Goal: Information Seeking & Learning: Learn about a topic

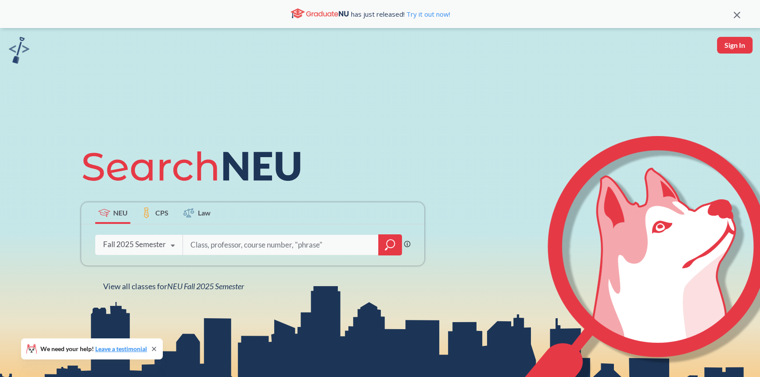
click at [230, 250] on input "search" at bounding box center [281, 245] width 183 height 18
type input "film"
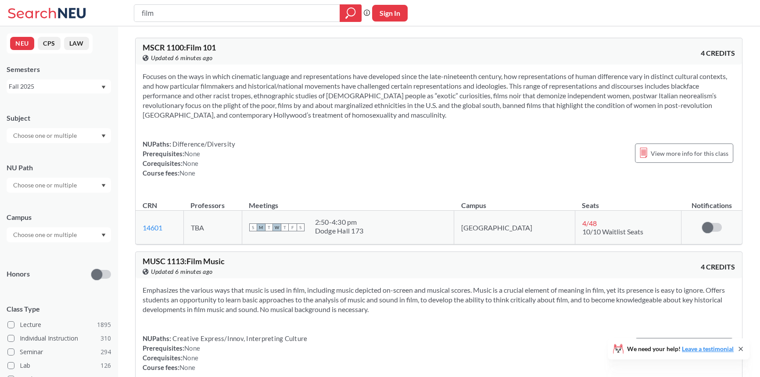
click at [57, 189] on input "text" at bounding box center [46, 185] width 74 height 11
click at [48, 223] on div "Societies/Institutions ( 139 )" at bounding box center [59, 229] width 104 height 24
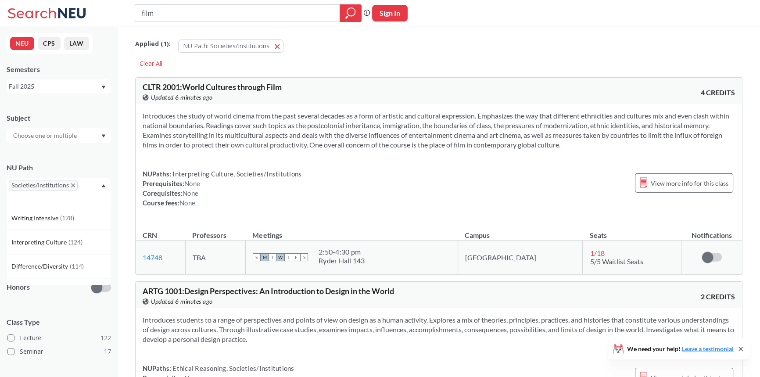
click at [288, 155] on div "Introduces the study of world cinema from the past several decades as a form of…" at bounding box center [439, 163] width 607 height 118
click at [233, 14] on input "film" at bounding box center [237, 13] width 193 height 15
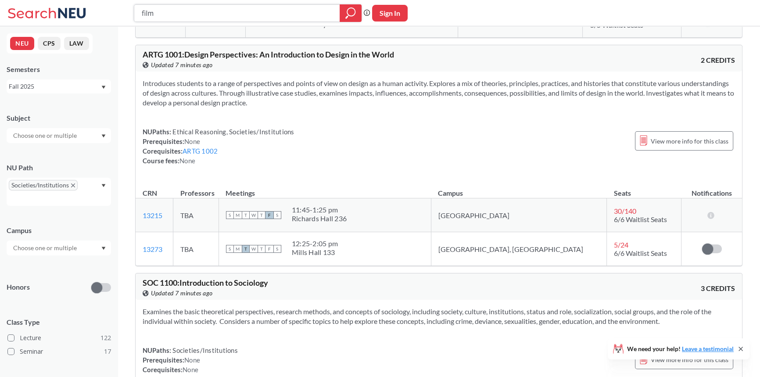
scroll to position [239, 0]
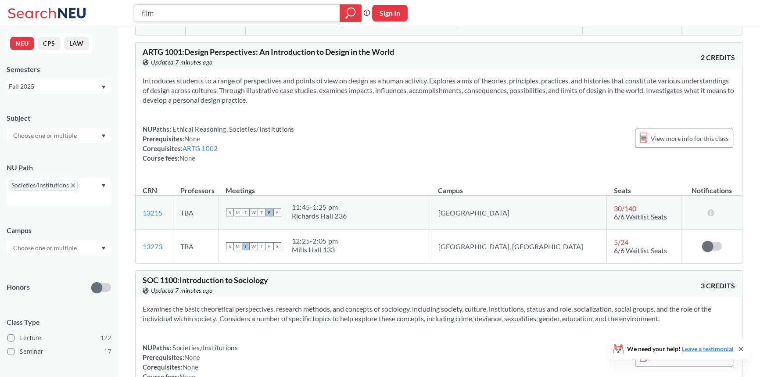
click at [185, 17] on input "film" at bounding box center [237, 13] width 193 height 15
click at [184, 17] on input "film" at bounding box center [237, 13] width 193 height 15
type input "p"
type input "psychology"
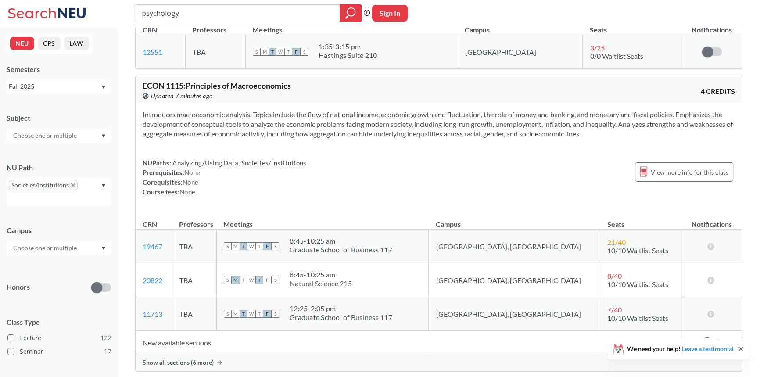
scroll to position [4270, 0]
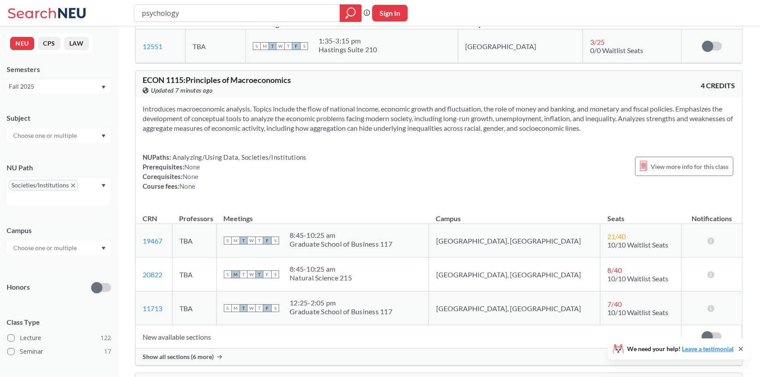
click at [194, 336] on td "New available sections" at bounding box center [409, 336] width 546 height 23
click at [201, 353] on span "Show all sections (6 more)" at bounding box center [178, 357] width 71 height 8
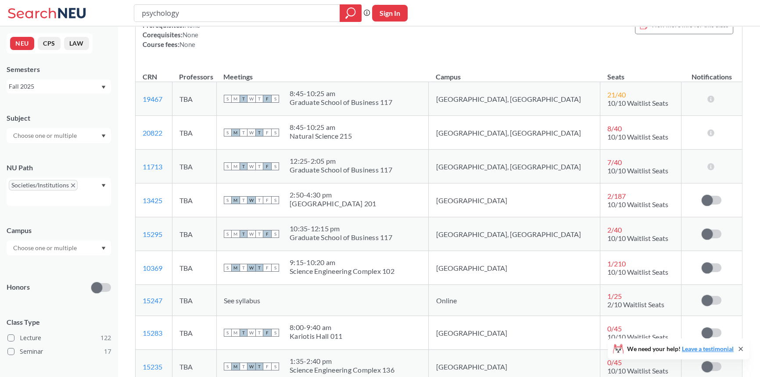
scroll to position [4509, 0]
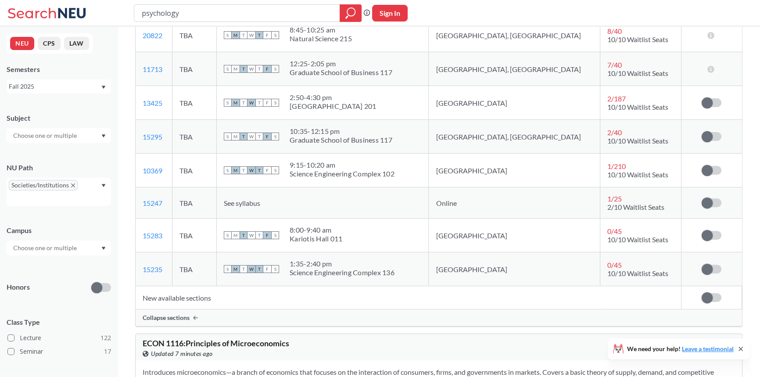
click at [201, 319] on div "Collapse sections" at bounding box center [439, 317] width 607 height 17
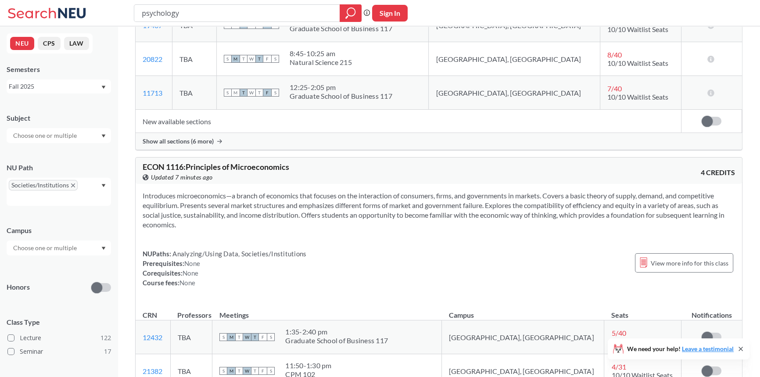
scroll to position [4390, 0]
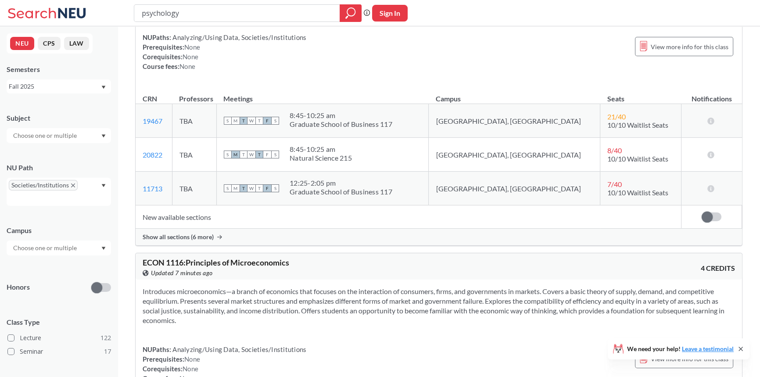
click at [197, 226] on td "New available sections" at bounding box center [409, 216] width 546 height 23
click at [190, 237] on span "Show all sections (6 more)" at bounding box center [178, 237] width 71 height 8
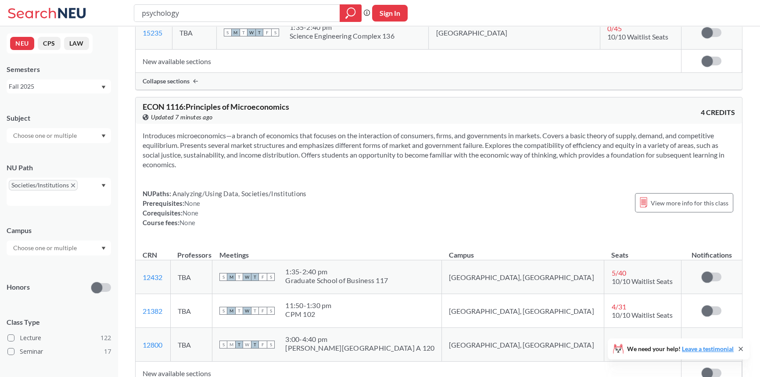
scroll to position [4749, 0]
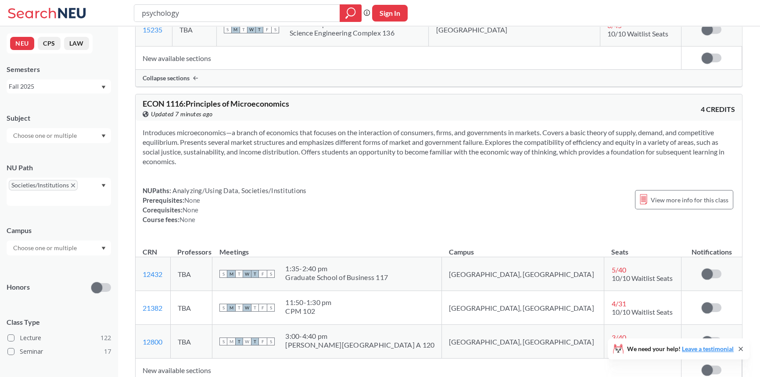
click at [54, 250] on input "text" at bounding box center [46, 248] width 74 height 11
click at [41, 293] on span "( 19 )" at bounding box center [37, 291] width 11 height 7
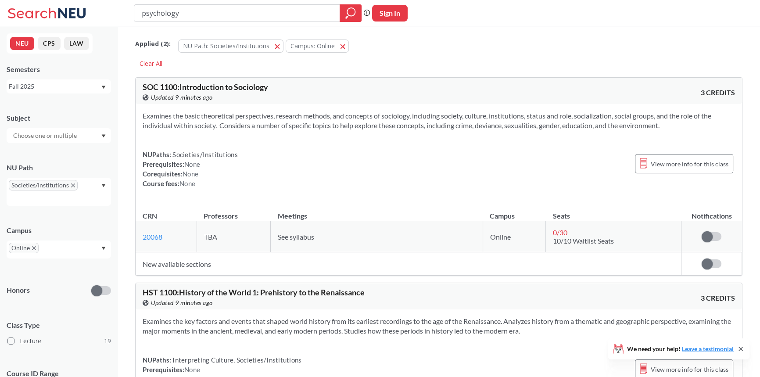
drag, startPoint x: 287, startPoint y: 11, endPoint x: 200, endPoint y: 12, distance: 87.4
click at [200, 12] on input "psychology" at bounding box center [237, 13] width 193 height 15
click at [361, 13] on div at bounding box center [351, 13] width 22 height 18
click at [355, 13] on icon "magnifying glass" at bounding box center [351, 12] width 8 height 8
drag, startPoint x: 332, startPoint y: 12, endPoint x: 117, endPoint y: 11, distance: 214.7
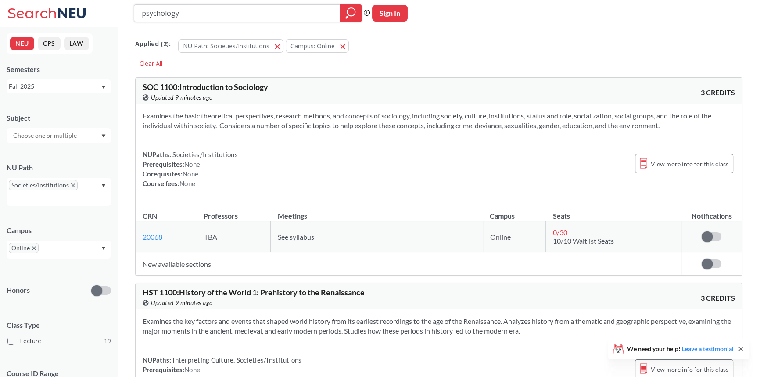
click at [117, 11] on div "psychology Phrase search guarantees the exact search appears in the results. Ex…" at bounding box center [380, 13] width 760 height 26
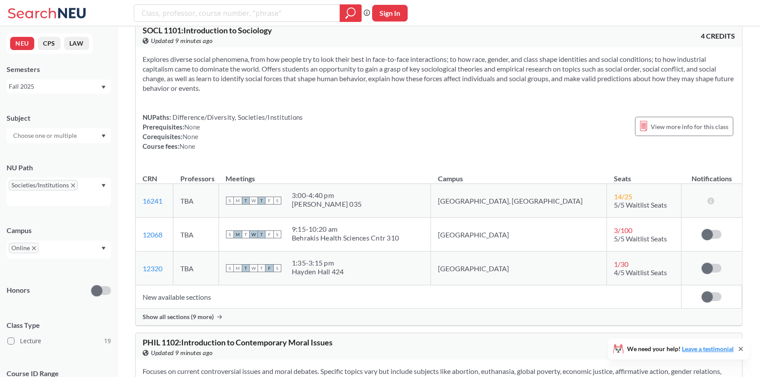
scroll to position [758, 0]
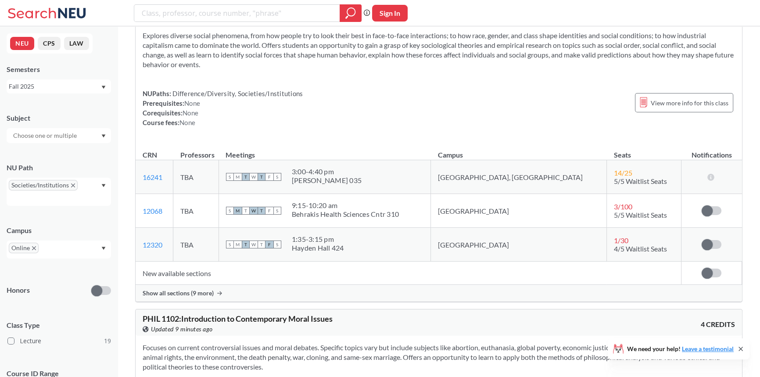
click at [194, 268] on td "New available sections" at bounding box center [409, 273] width 546 height 23
click at [182, 291] on span "Show all sections (9 more)" at bounding box center [178, 293] width 71 height 8
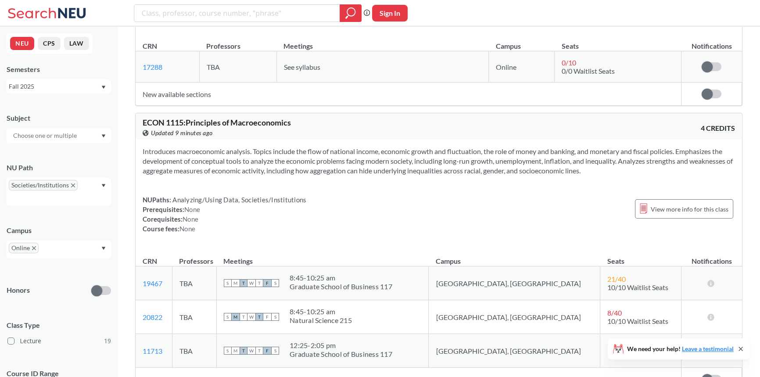
scroll to position [1716, 0]
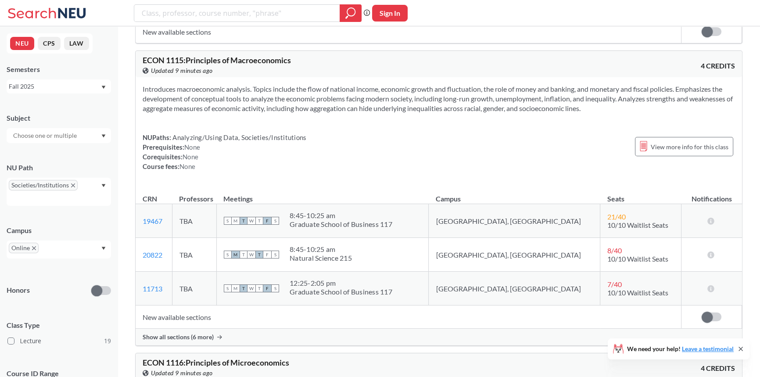
drag, startPoint x: 185, startPoint y: 320, endPoint x: 184, endPoint y: 315, distance: 5.8
click at [184, 320] on td "New available sections" at bounding box center [409, 317] width 546 height 23
click at [179, 339] on span "Show all sections (6 more)" at bounding box center [178, 337] width 71 height 8
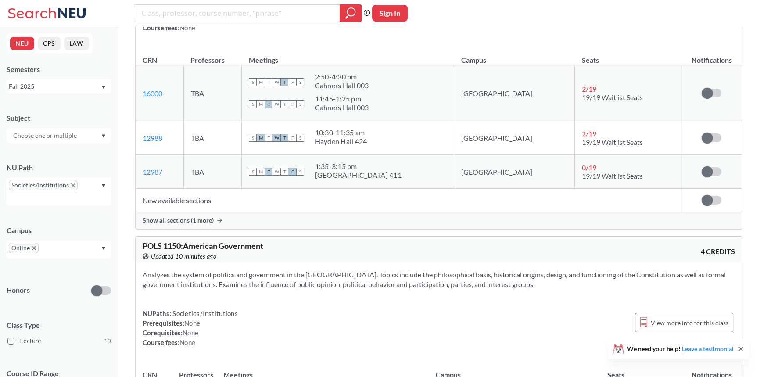
scroll to position [2673, 0]
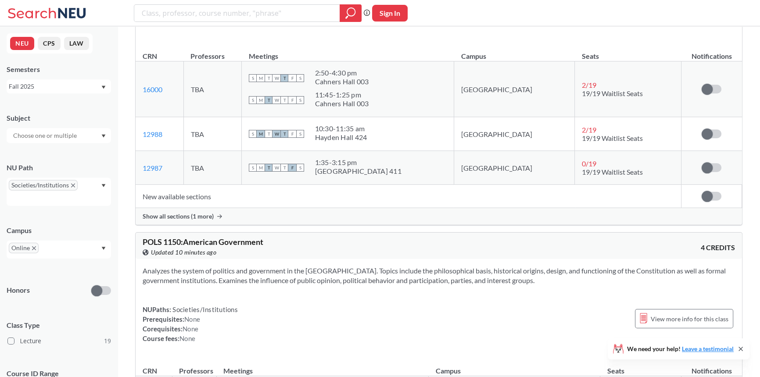
click at [198, 214] on span "Show all sections (1 more)" at bounding box center [178, 216] width 71 height 8
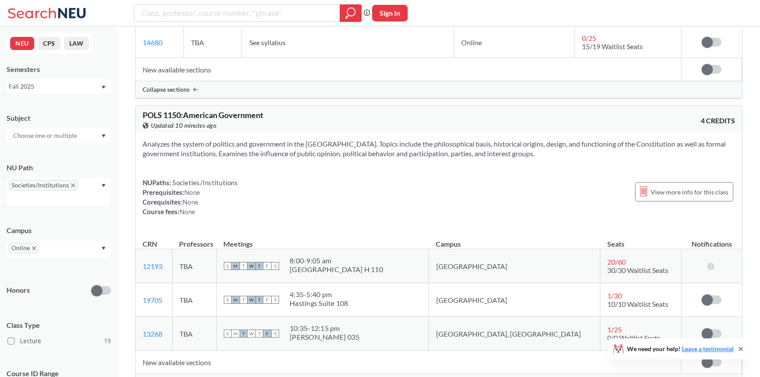
scroll to position [2873, 0]
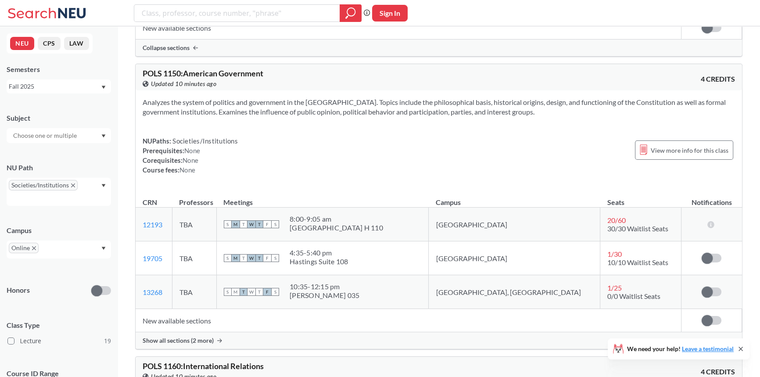
click at [178, 339] on span "Show all sections (2 more)" at bounding box center [178, 341] width 71 height 8
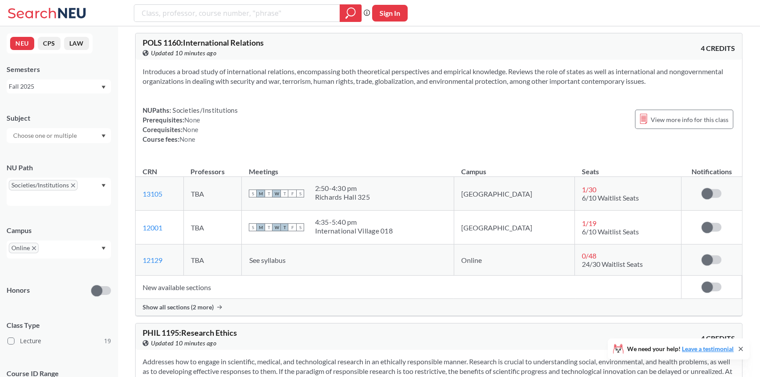
scroll to position [3272, 0]
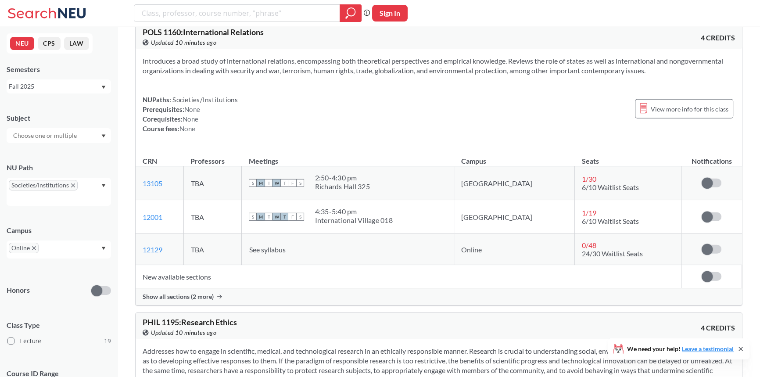
click at [186, 293] on span "Show all sections (2 more)" at bounding box center [178, 297] width 71 height 8
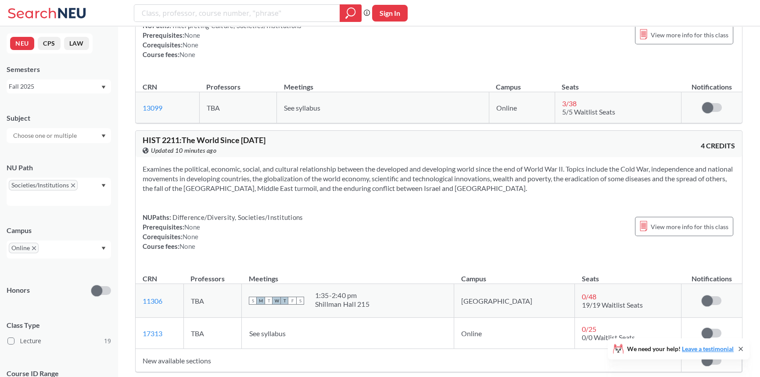
scroll to position [4230, 0]
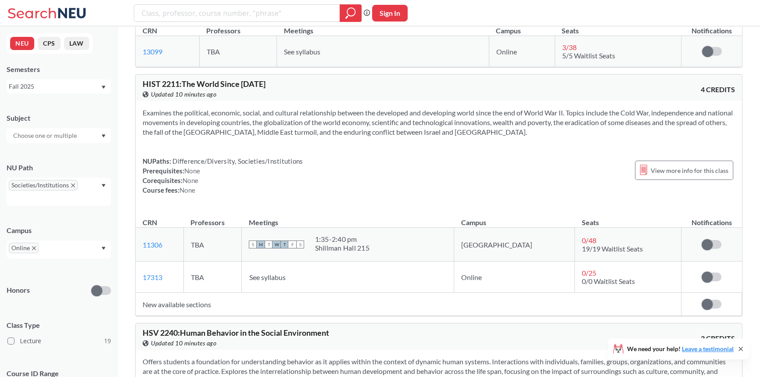
click at [176, 305] on td "New available sections" at bounding box center [409, 304] width 546 height 23
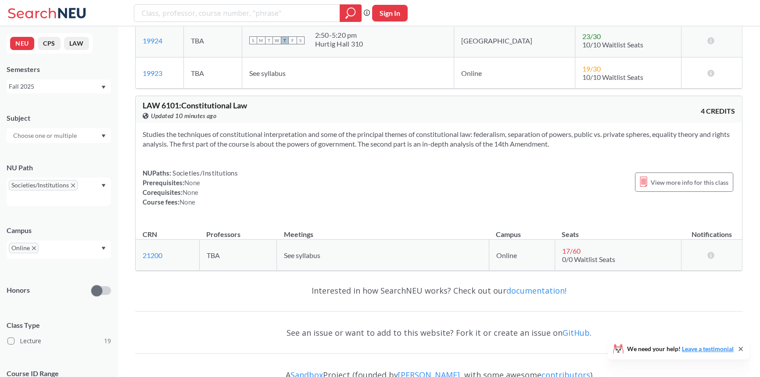
scroll to position [5144, 0]
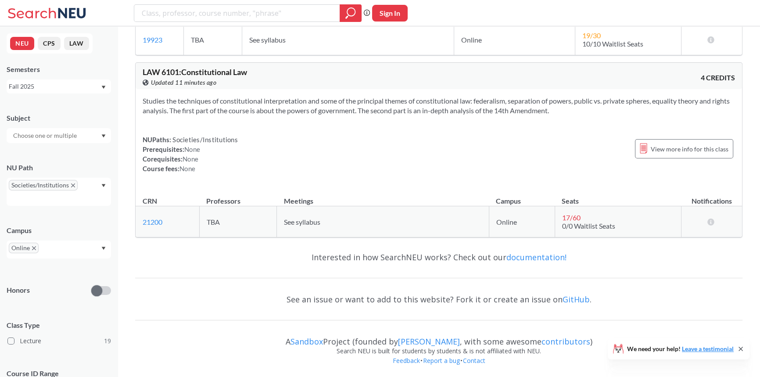
click at [71, 184] on icon "X to remove pill" at bounding box center [73, 185] width 4 height 4
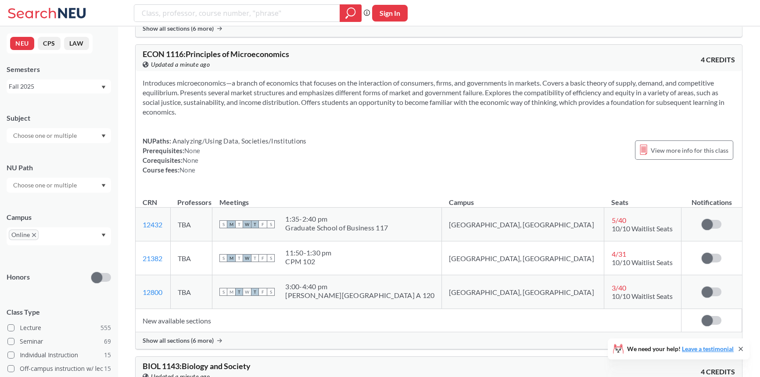
scroll to position [10734, 0]
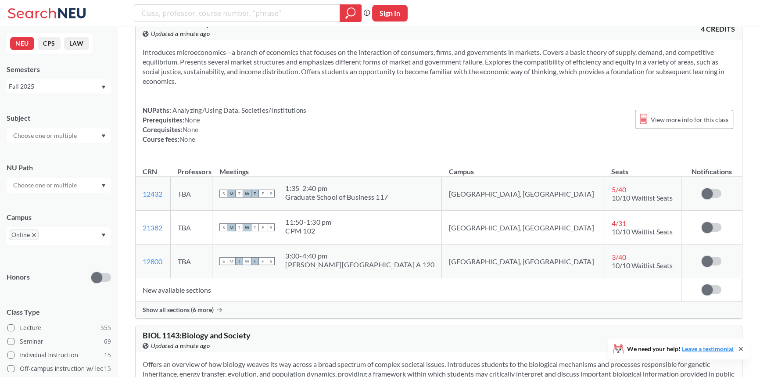
click at [279, 1] on div "Phrase search guarantees the exact search appears in the results. Ex. If you wa…" at bounding box center [380, 13] width 760 height 26
click at [273, 12] on input "search" at bounding box center [237, 13] width 193 height 15
type input "financial"
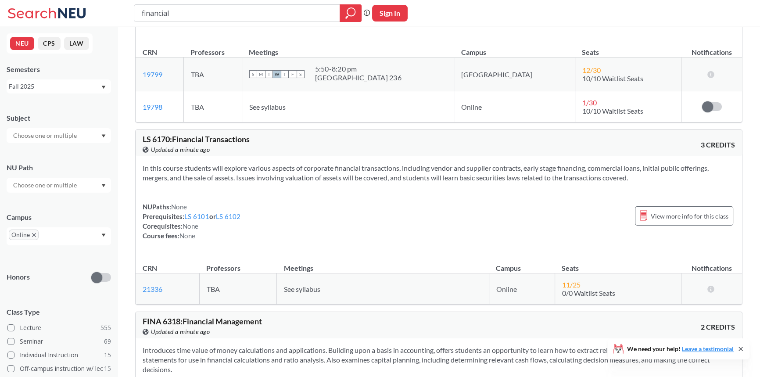
scroll to position [678, 0]
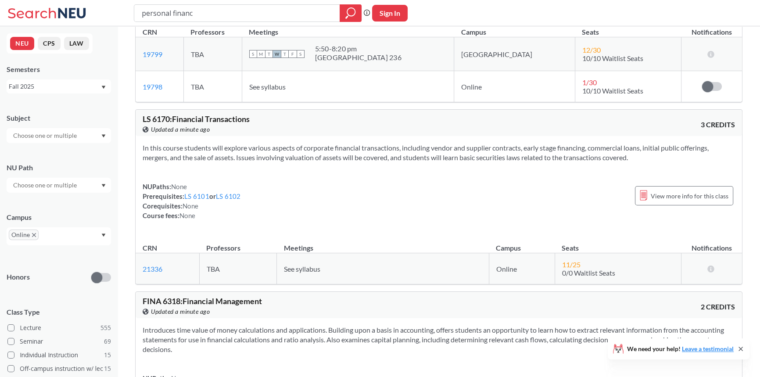
type input "personal finance"
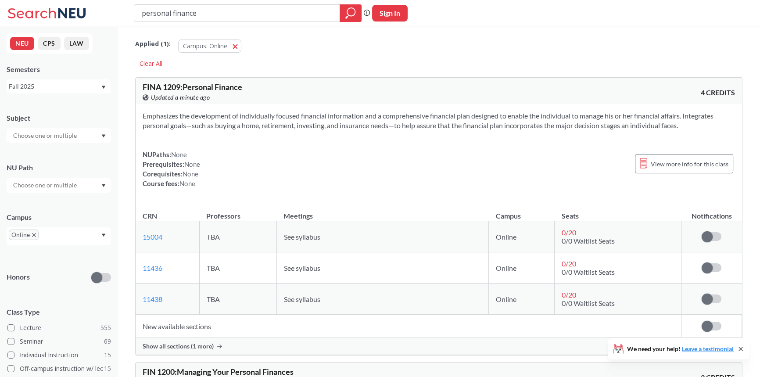
click at [195, 344] on span "Show all sections (1 more)" at bounding box center [178, 346] width 71 height 8
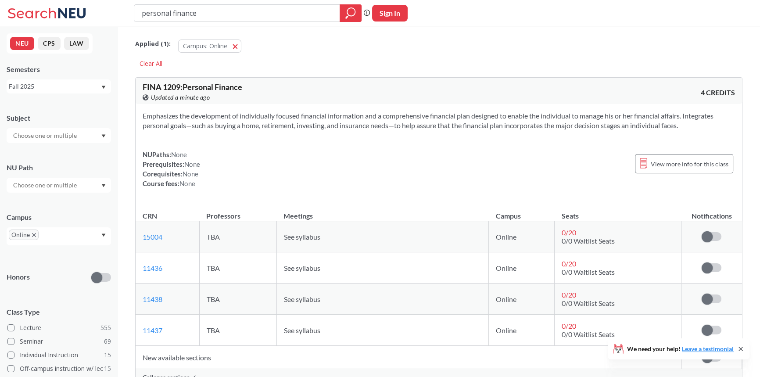
click at [207, 88] on span "FINA 1209 : Personal Finance" at bounding box center [193, 87] width 100 height 10
drag, startPoint x: 207, startPoint y: 88, endPoint x: 226, endPoint y: 87, distance: 18.9
click at [226, 87] on span "FINA 1209 : Personal Finance" at bounding box center [193, 87] width 100 height 10
copy span "Personal Finance"
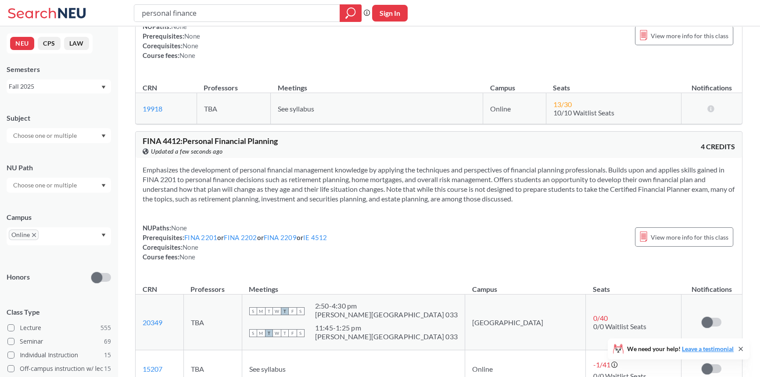
scroll to position [478, 0]
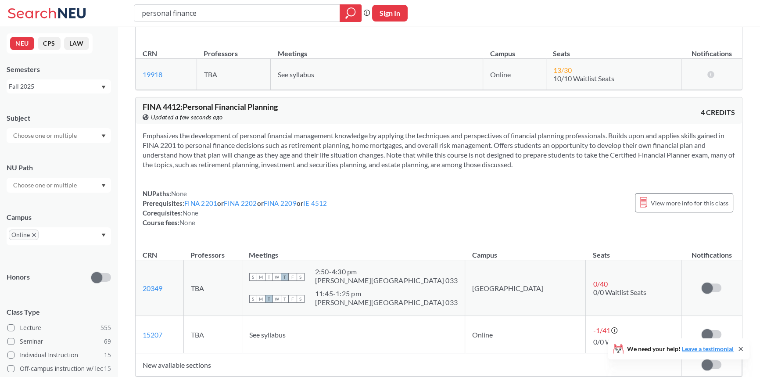
click at [82, 176] on div "NU Path" at bounding box center [59, 173] width 104 height 39
click at [80, 179] on div at bounding box center [59, 185] width 104 height 15
click at [87, 212] on div "Societies/Institutions ( 19 )" at bounding box center [60, 214] width 99 height 10
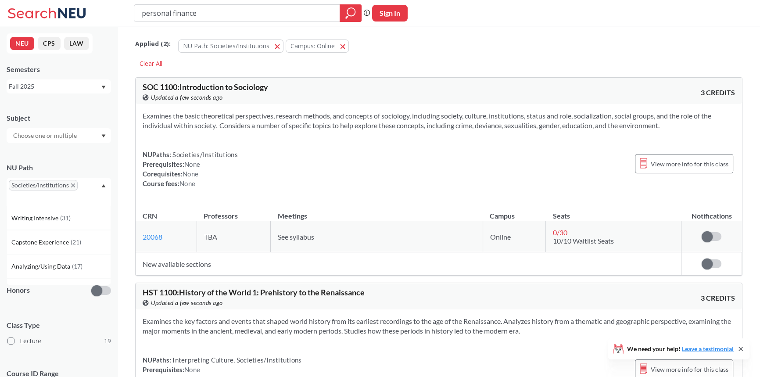
click at [275, 10] on input "personal finance" at bounding box center [237, 13] width 193 height 15
drag, startPoint x: 275, startPoint y: 10, endPoint x: 94, endPoint y: 6, distance: 181.8
click at [94, 6] on div "personal finance Phrase search guarantees the exact search appears in the resul…" at bounding box center [380, 13] width 760 height 26
click at [74, 182] on span "Societies/Institutions" at bounding box center [43, 185] width 69 height 11
click at [70, 187] on span "Societies/Institutions" at bounding box center [43, 185] width 69 height 11
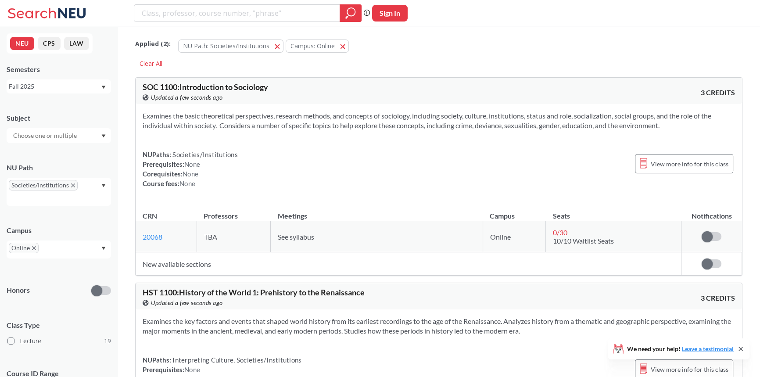
click at [32, 248] on icon "X to remove pill" at bounding box center [34, 248] width 4 height 4
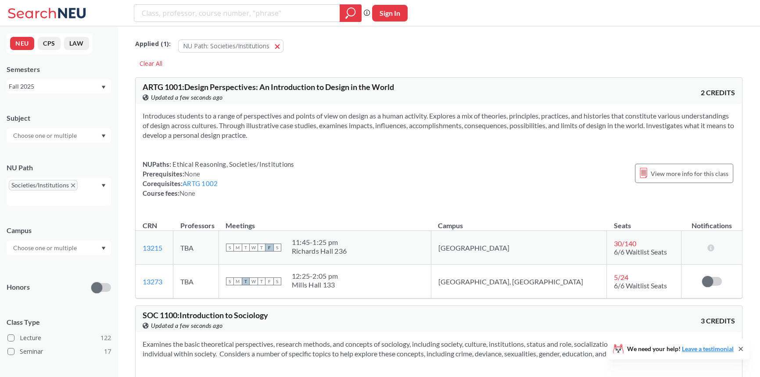
click at [71, 186] on icon "X to remove pill" at bounding box center [73, 185] width 4 height 4
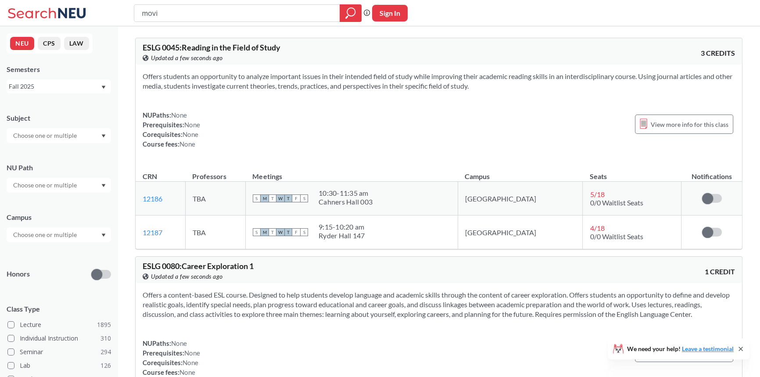
type input "movie"
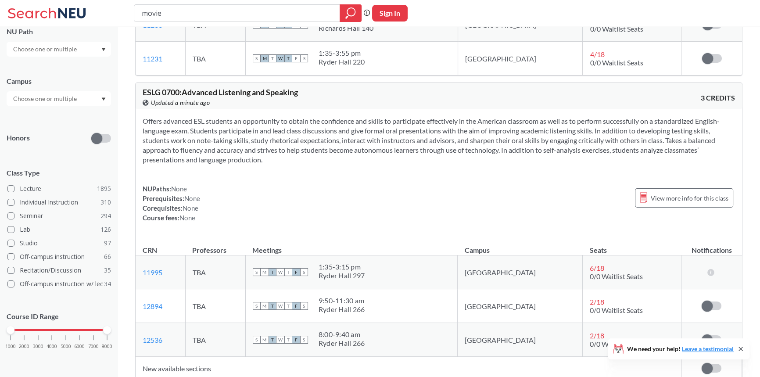
scroll to position [2394, 0]
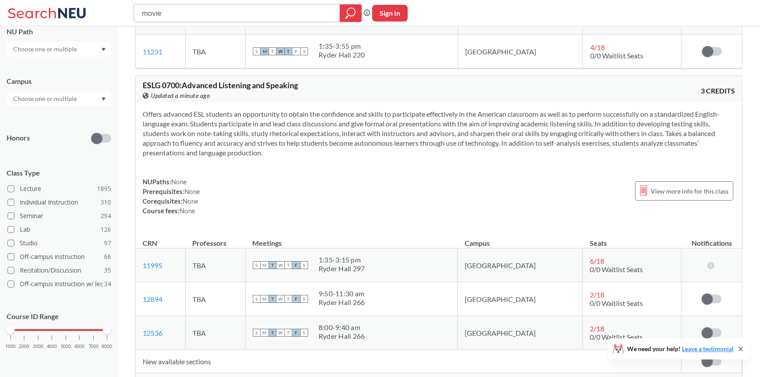
click at [275, 7] on input "movie" at bounding box center [237, 13] width 193 height 15
click at [275, 8] on input "movie" at bounding box center [237, 13] width 193 height 15
type input "film"
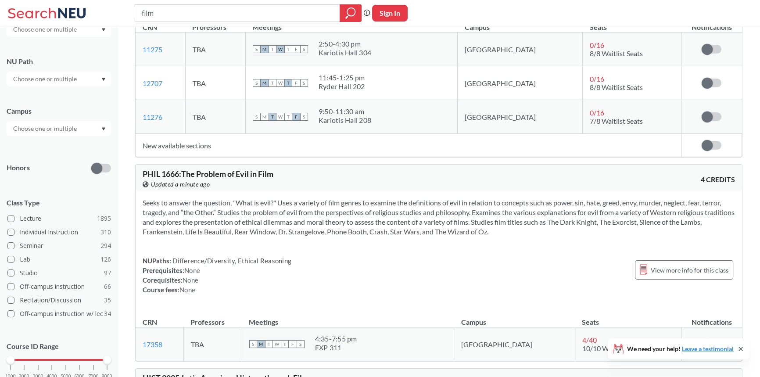
scroll to position [16, 0]
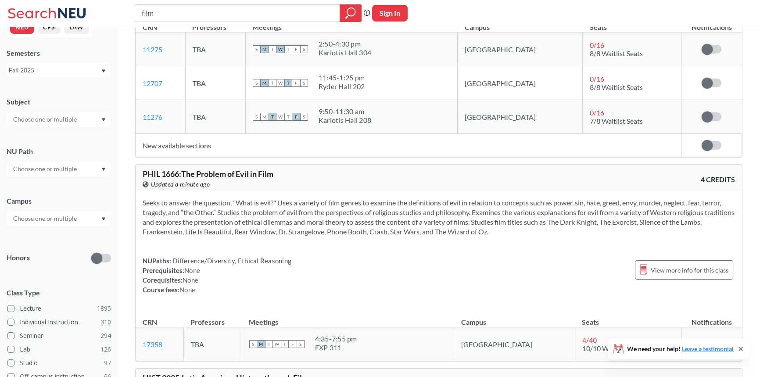
click at [62, 168] on input "text" at bounding box center [46, 169] width 74 height 11
click at [65, 208] on span "Societies/Institutions" at bounding box center [40, 213] width 59 height 10
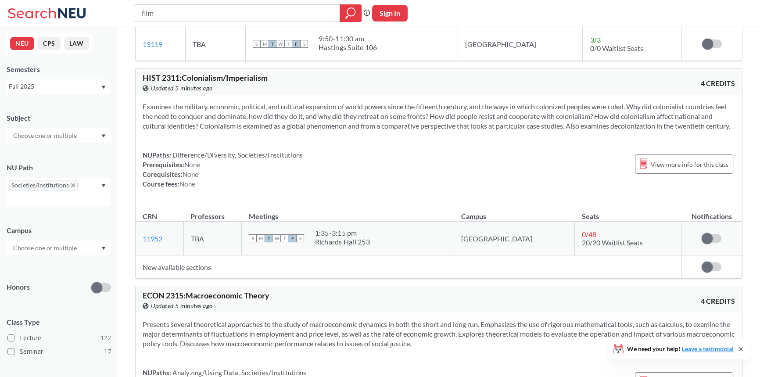
scroll to position [17870, 0]
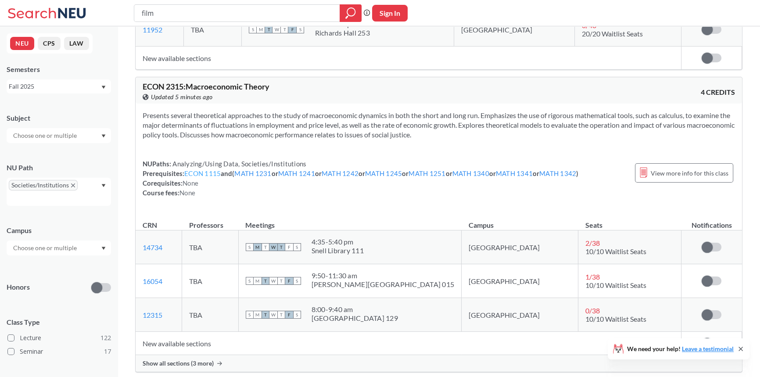
click at [203, 177] on link "ECON 1115" at bounding box center [202, 173] width 36 height 8
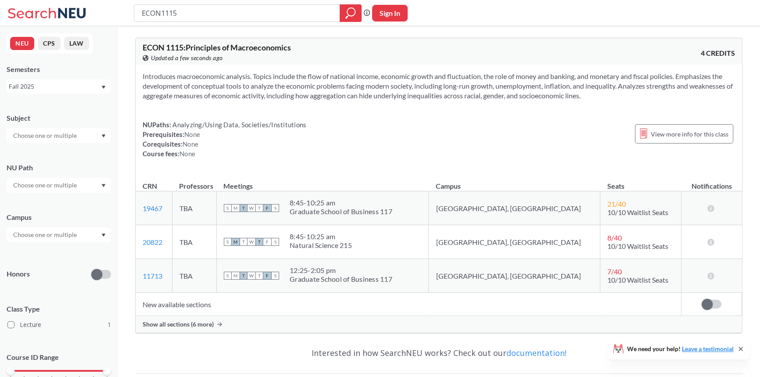
click at [207, 308] on td "New available sections" at bounding box center [409, 304] width 546 height 23
click at [192, 329] on div "Show all sections (6 more)" at bounding box center [439, 324] width 607 height 17
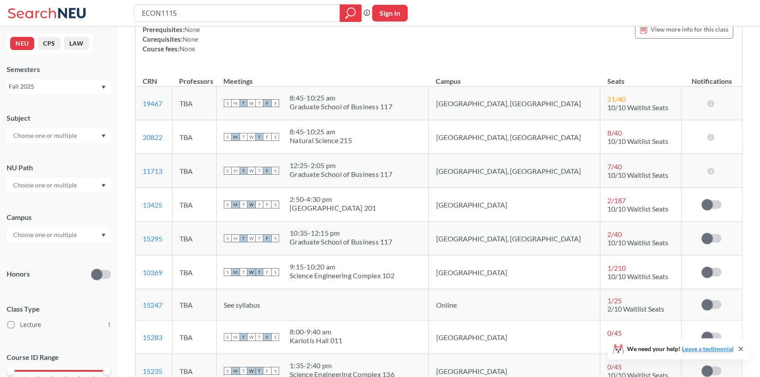
scroll to position [79, 0]
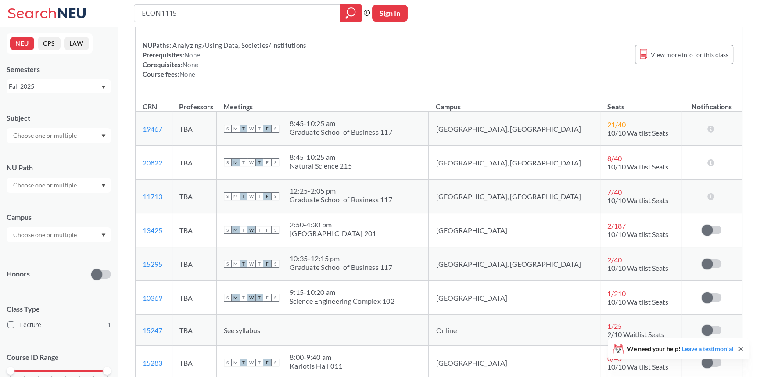
click at [339, 225] on div "2:50 - 4:30 pm" at bounding box center [333, 224] width 86 height 9
drag, startPoint x: 339, startPoint y: 225, endPoint x: 357, endPoint y: 223, distance: 18.5
click at [357, 223] on div "2:50 - 4:30 pm" at bounding box center [333, 224] width 86 height 9
drag, startPoint x: 357, startPoint y: 223, endPoint x: 373, endPoint y: 220, distance: 16.0
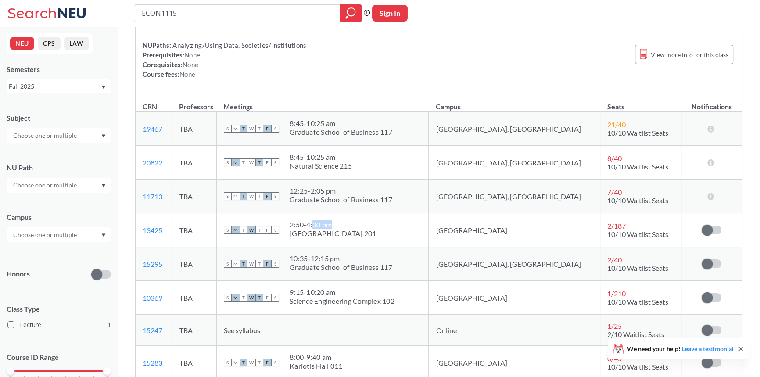
click at [373, 220] on div "2:50 - 4:30 pm" at bounding box center [333, 224] width 86 height 9
drag, startPoint x: 373, startPoint y: 220, endPoint x: 335, endPoint y: 218, distance: 37.8
click at [335, 218] on td "S M T W T F S 2:50 - 4:30 pm [GEOGRAPHIC_DATA] 201" at bounding box center [322, 230] width 212 height 34
click at [472, 243] on td "[GEOGRAPHIC_DATA]" at bounding box center [514, 230] width 171 height 34
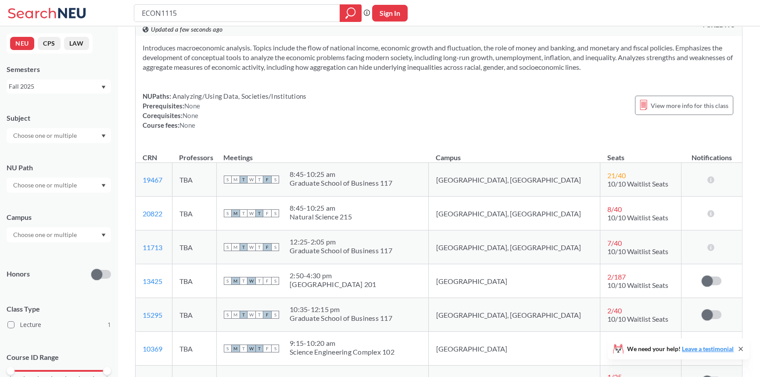
scroll to position [0, 0]
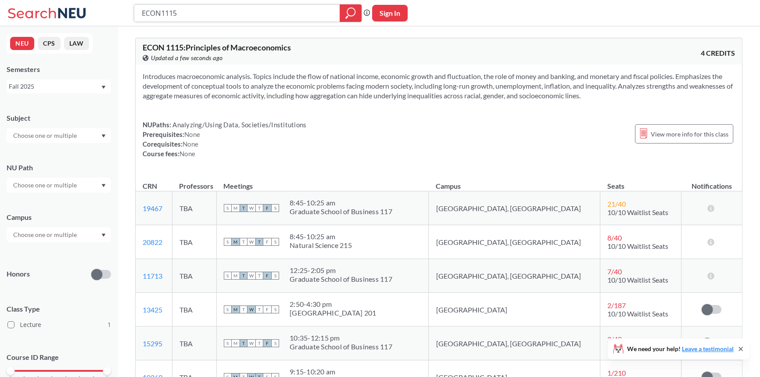
click at [187, 7] on input "ECON1115" at bounding box center [237, 13] width 193 height 15
type input "ECON1116"
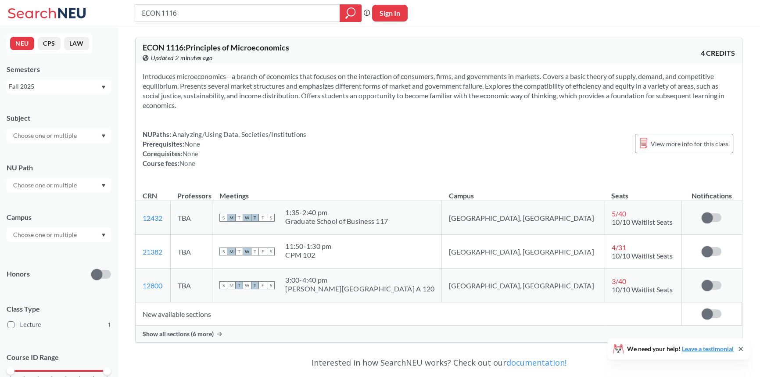
click at [201, 339] on div "Show all sections (6 more)" at bounding box center [439, 334] width 607 height 17
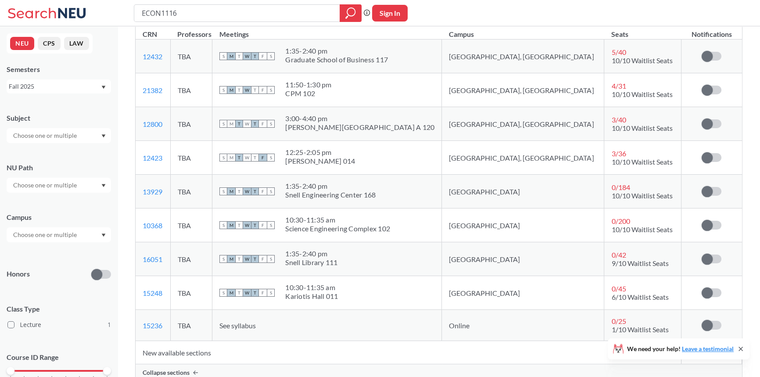
scroll to position [159, 0]
